Goal: Check status: Check status

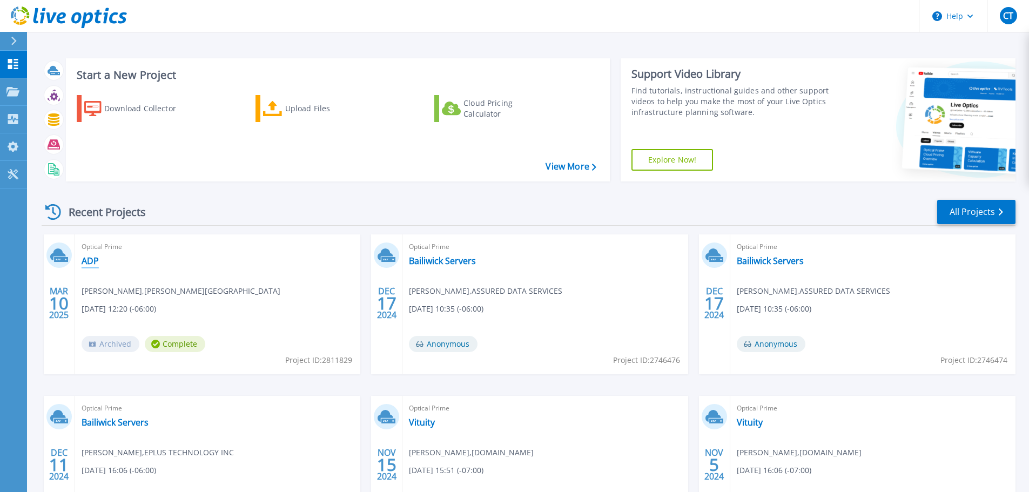
click at [83, 263] on link "ADP" at bounding box center [90, 260] width 17 height 11
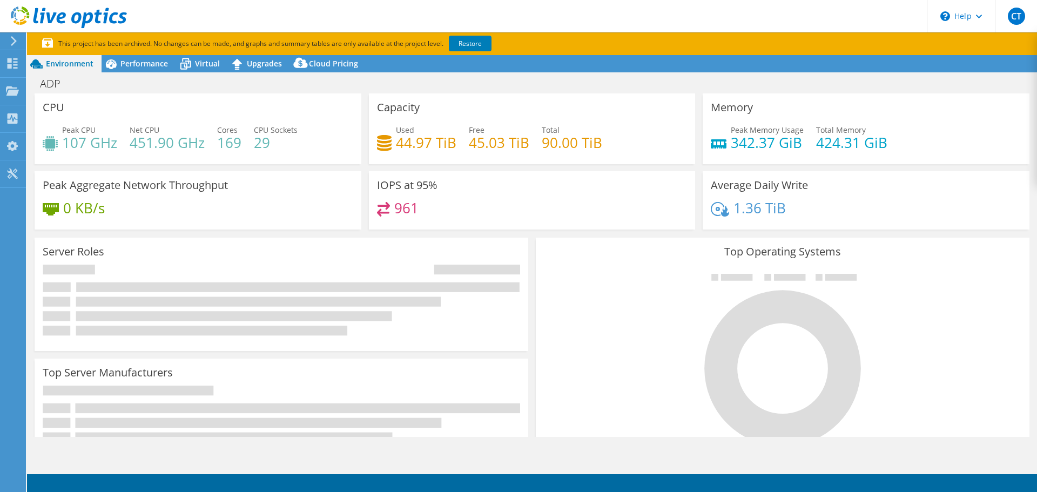
select select "USD"
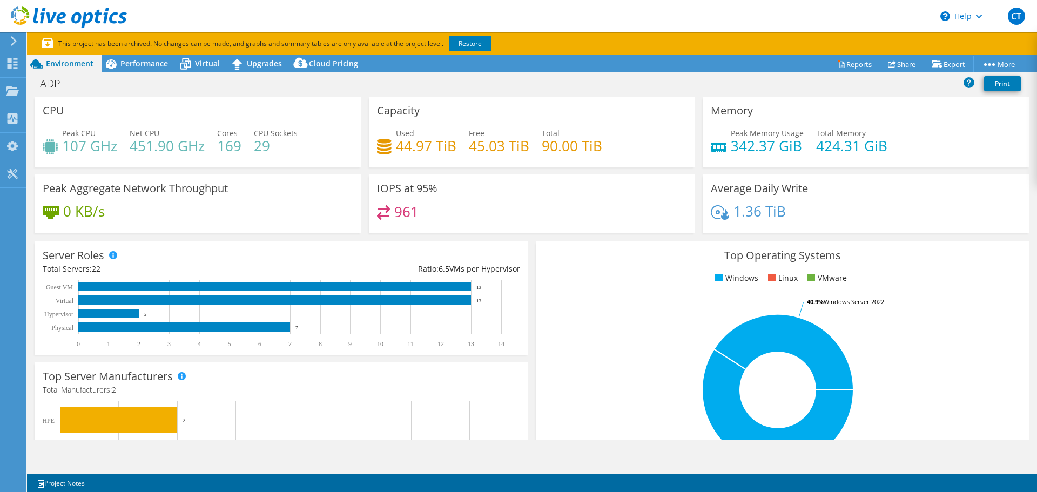
click at [13, 40] on icon at bounding box center [14, 41] width 8 height 10
